Goal: Task Accomplishment & Management: Complete application form

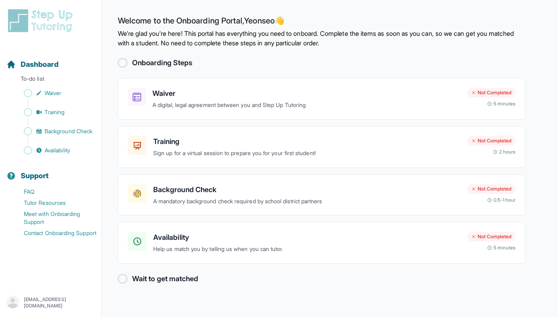
click at [168, 64] on h2 "Onboarding Steps" at bounding box center [162, 62] width 60 height 11
click at [121, 64] on div at bounding box center [123, 63] width 10 height 10
click at [334, 105] on p "A digital, legal agreement between you and Step Up Tutoring" at bounding box center [306, 105] width 308 height 9
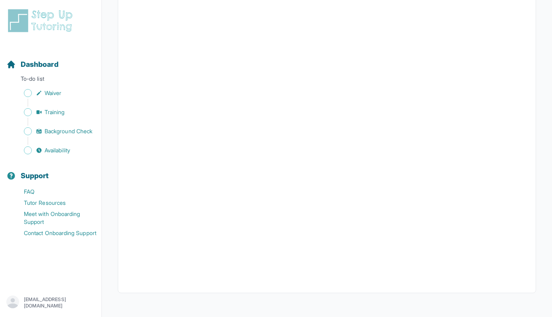
scroll to position [1410, 0]
click at [57, 96] on span "Waiver" at bounding box center [53, 93] width 17 height 8
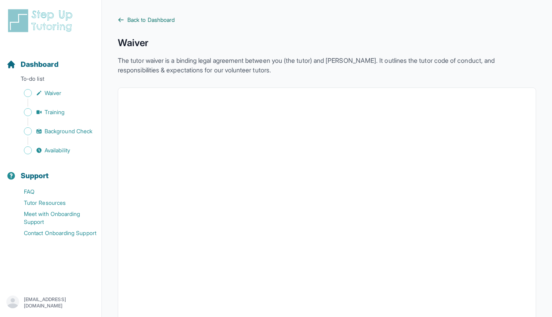
click at [135, 19] on span "Back to Dashboard" at bounding box center [150, 20] width 47 height 8
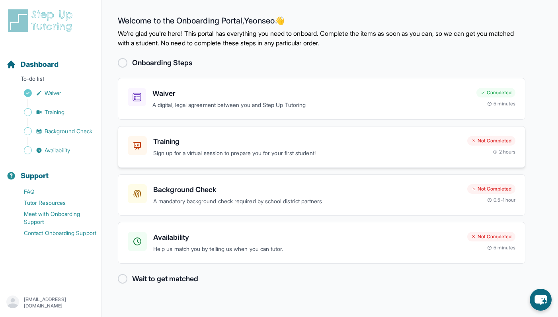
click at [251, 153] on p "Sign up for a virtual session to prepare you for your first student!" at bounding box center [307, 153] width 308 height 9
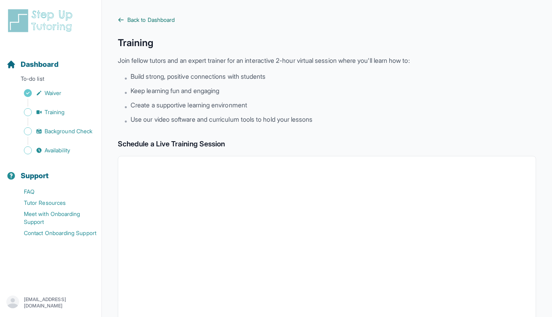
click at [119, 19] on icon at bounding box center [121, 20] width 5 height 4
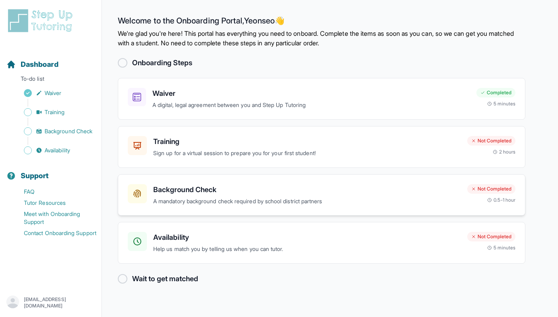
click at [204, 184] on h3 "Background Check" at bounding box center [307, 189] width 308 height 11
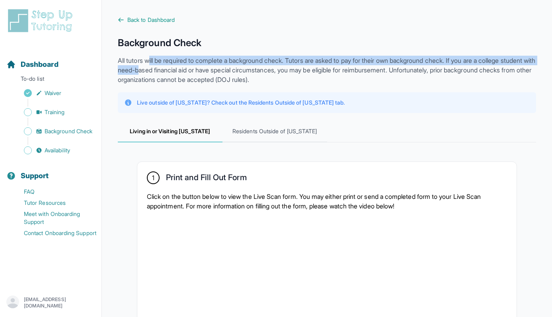
drag, startPoint x: 151, startPoint y: 58, endPoint x: 177, endPoint y: 67, distance: 27.8
click at [177, 67] on p "All tutors will be required to complete a background check. Tutors are asked to…" at bounding box center [327, 70] width 418 height 29
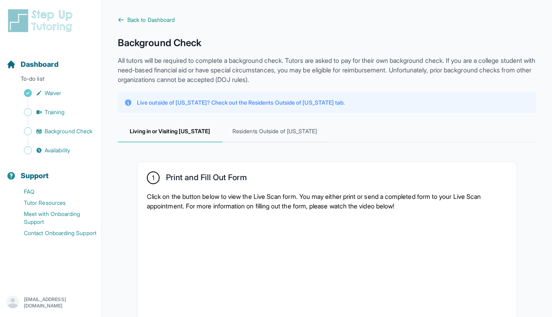
click at [177, 68] on p "All tutors will be required to complete a background check. Tutors are asked to…" at bounding box center [327, 70] width 418 height 29
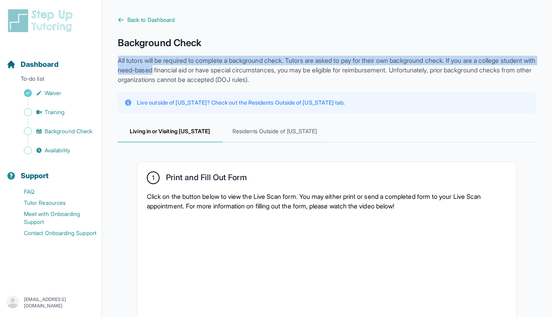
drag, startPoint x: 177, startPoint y: 68, endPoint x: 117, endPoint y: 60, distance: 61.0
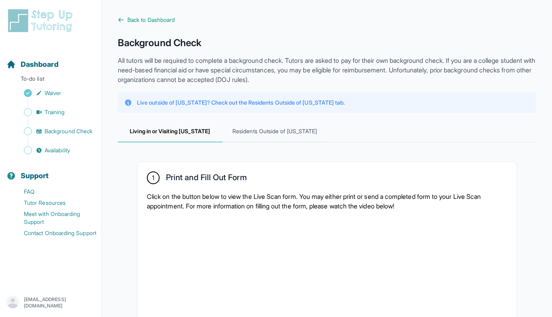
click at [134, 82] on p "All tutors will be required to complete a background check. Tutors are asked to…" at bounding box center [327, 70] width 418 height 29
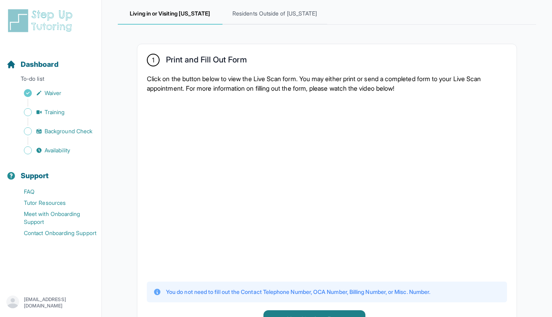
scroll to position [122, 0]
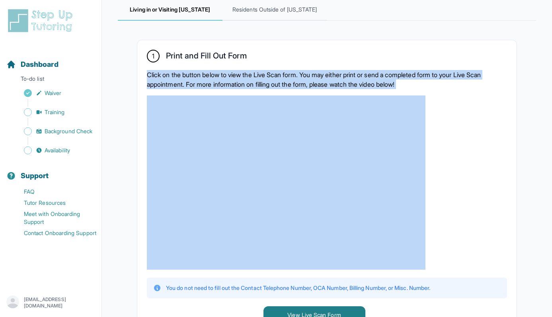
drag, startPoint x: 145, startPoint y: 75, endPoint x: 152, endPoint y: 93, distance: 20.0
click at [152, 93] on div "1 Print and Fill Out Form Click on the button below to view the Live Scan form.…" at bounding box center [326, 186] width 379 height 293
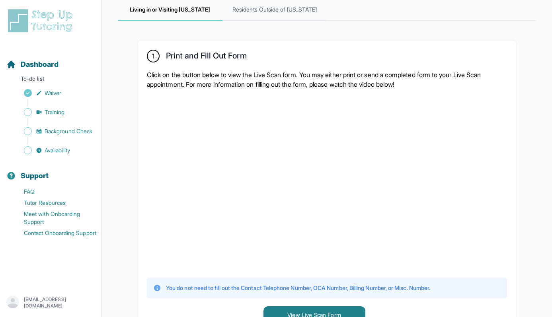
click at [212, 64] on div "1 Print and Fill Out Form Click on the button below to view the Live Scan form.…" at bounding box center [326, 186] width 379 height 293
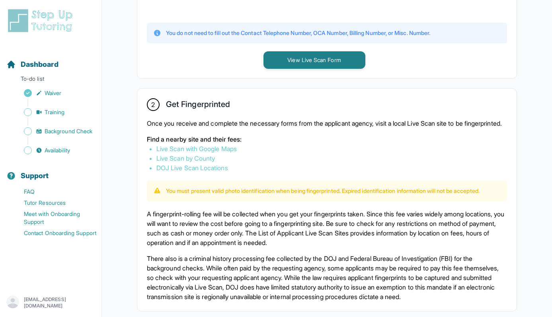
scroll to position [0, 0]
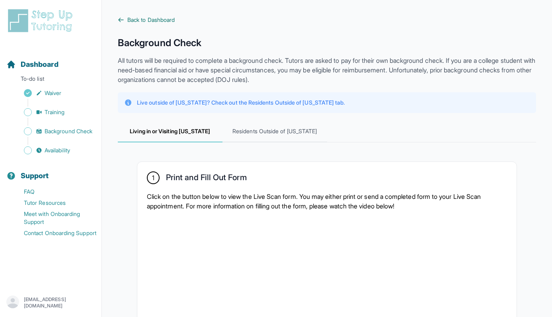
click at [125, 20] on link "Back to Dashboard" at bounding box center [327, 20] width 418 height 8
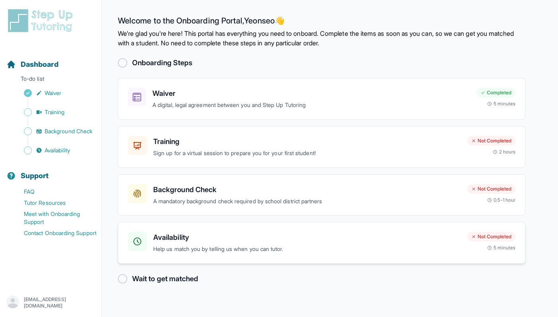
click at [179, 238] on h3 "Availability" at bounding box center [307, 237] width 308 height 11
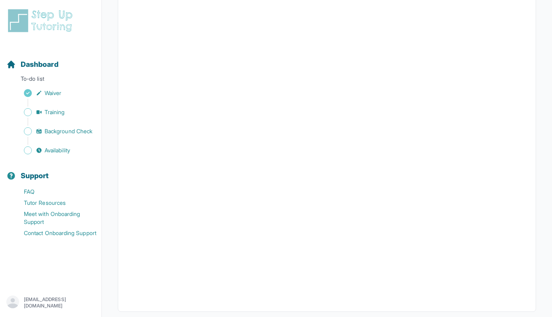
scroll to position [125, 0]
